Goal: Information Seeking & Learning: Learn about a topic

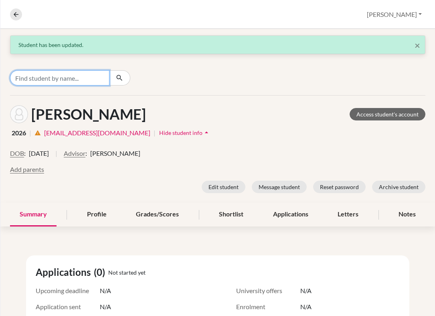
click at [45, 77] on input "Find student by name..." at bounding box center [59, 77] width 99 height 15
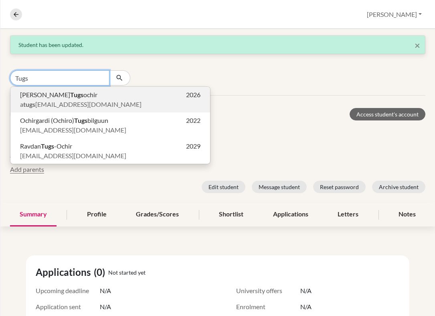
type input "Tugs"
click at [70, 95] on b "Tugs" at bounding box center [76, 95] width 13 height 8
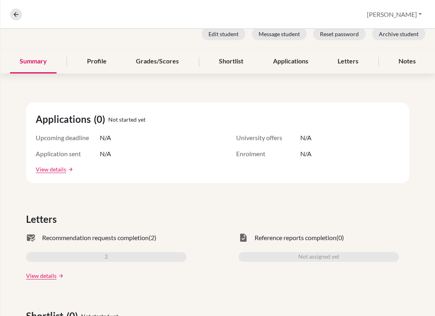
scroll to position [162, 0]
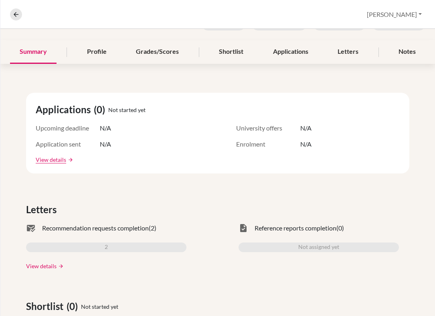
click at [39, 266] on link "View details" at bounding box center [41, 265] width 30 height 8
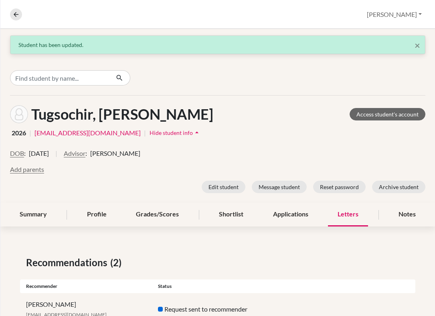
scroll to position [61, 0]
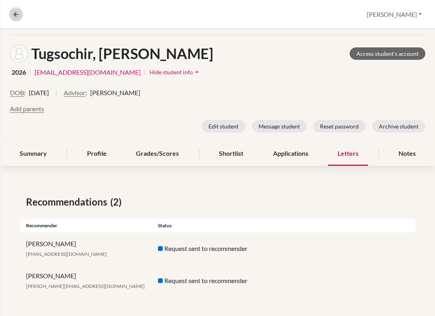
click at [16, 13] on icon at bounding box center [15, 14] width 7 height 7
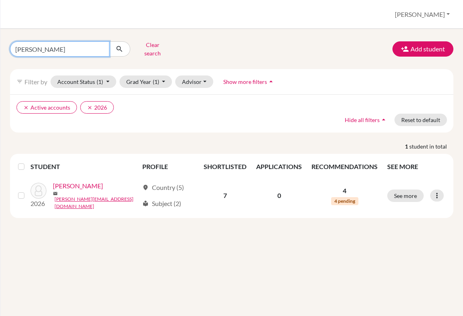
click at [36, 47] on input "[PERSON_NAME]" at bounding box center [59, 48] width 99 height 15
type input "[PERSON_NAME]"
click button "submit" at bounding box center [119, 48] width 21 height 15
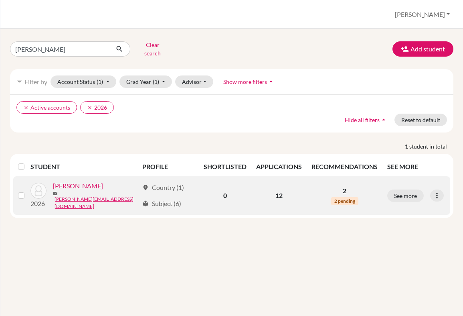
click at [71, 185] on link "[PERSON_NAME]" at bounding box center [78, 186] width 50 height 10
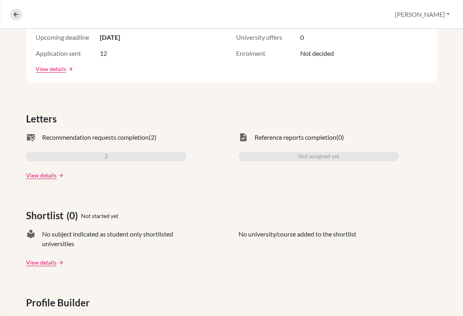
scroll to position [178, 0]
click at [48, 172] on link "View details" at bounding box center [41, 174] width 30 height 8
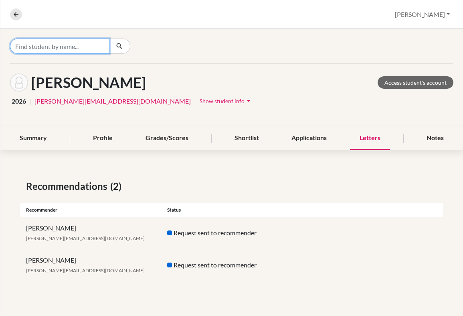
click at [76, 49] on input "Find student by name..." at bounding box center [59, 45] width 99 height 15
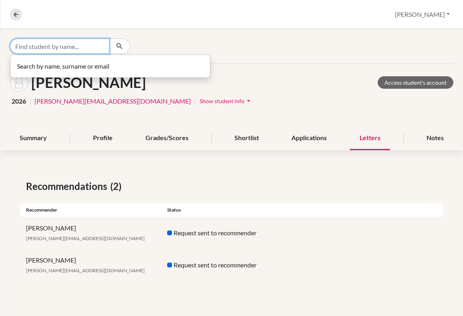
type input "O"
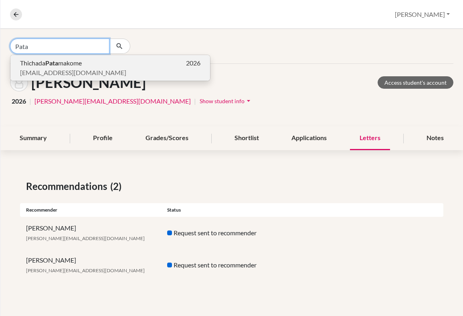
type input "Pata"
click at [111, 69] on p "[EMAIL_ADDRESS][DOMAIN_NAME]" at bounding box center [110, 73] width 180 height 10
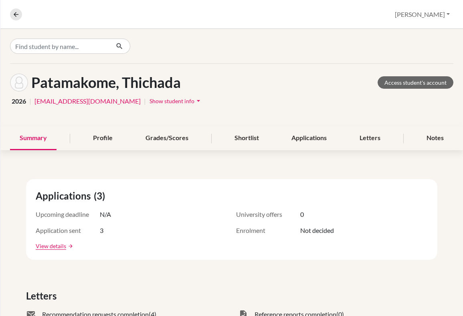
scroll to position [128, 0]
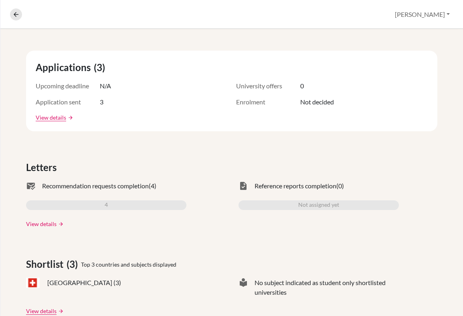
click at [48, 224] on link "View details" at bounding box center [41, 223] width 30 height 8
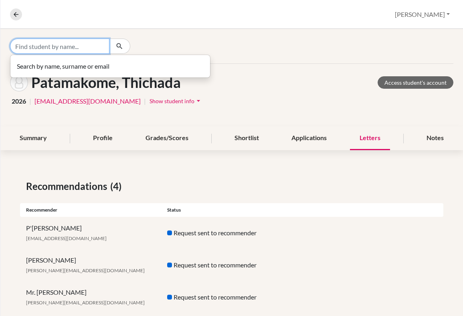
click at [39, 41] on input "Find student by name..." at bounding box center [59, 45] width 99 height 15
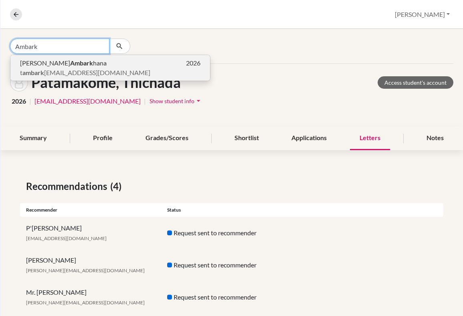
type input "Ambark"
click at [122, 61] on p "[PERSON_NAME] Ambark hana 2026" at bounding box center [110, 63] width 180 height 10
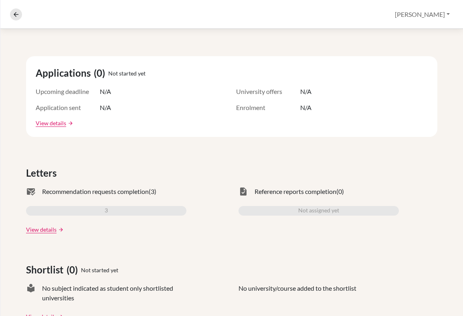
scroll to position [125, 0]
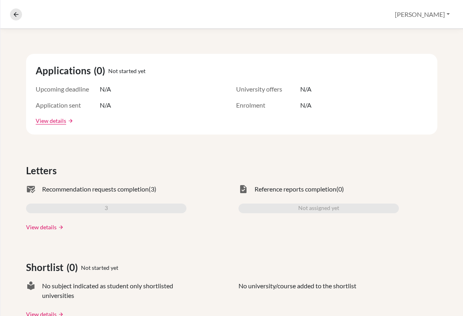
click at [46, 227] on link "View details" at bounding box center [41, 226] width 30 height 8
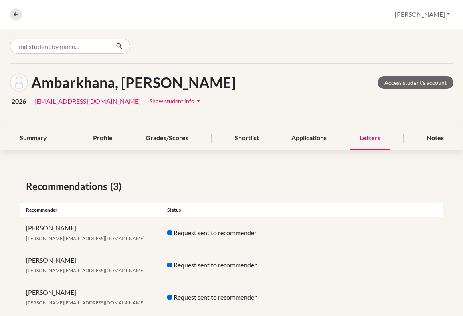
scroll to position [16, 0]
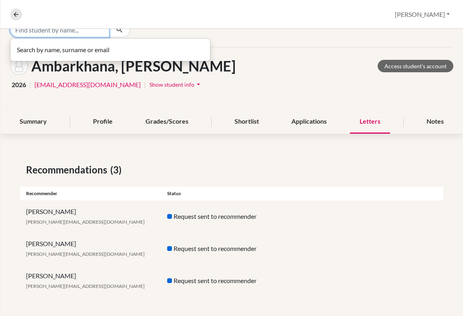
click at [67, 32] on input "Find student by name..." at bounding box center [59, 29] width 99 height 15
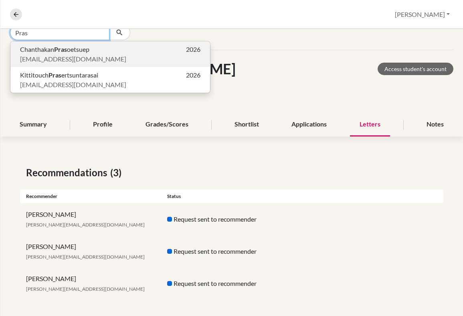
type input "Pras"
click at [72, 50] on span "Chanthakan Pras oetsuep" at bounding box center [54, 49] width 69 height 10
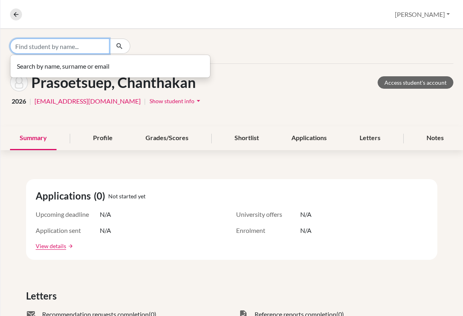
click at [45, 48] on input "Find student by name..." at bounding box center [59, 45] width 99 height 15
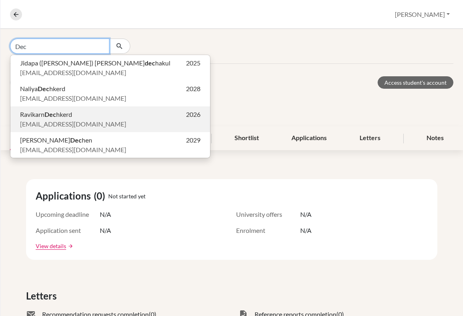
type input "Dec"
click at [45, 117] on span "Ravikarn Dec hkerd" at bounding box center [46, 114] width 52 height 10
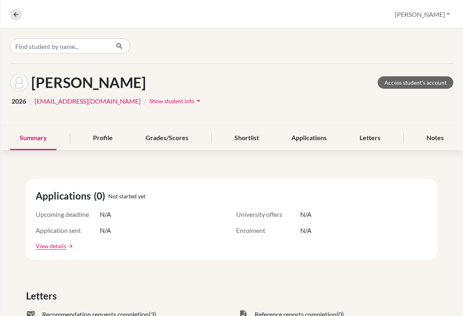
scroll to position [125, 0]
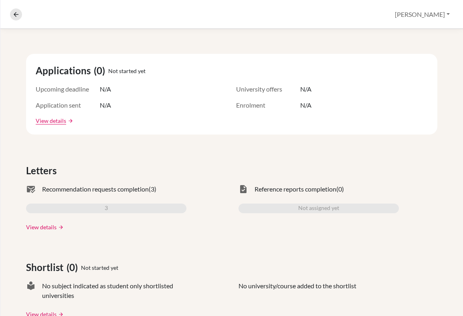
click at [42, 226] on link "View details" at bounding box center [41, 226] width 30 height 8
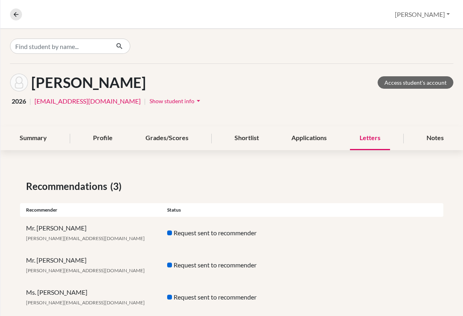
scroll to position [16, 0]
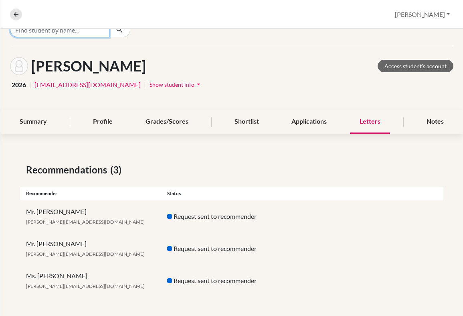
click at [76, 31] on input "Find student by name..." at bounding box center [59, 29] width 99 height 15
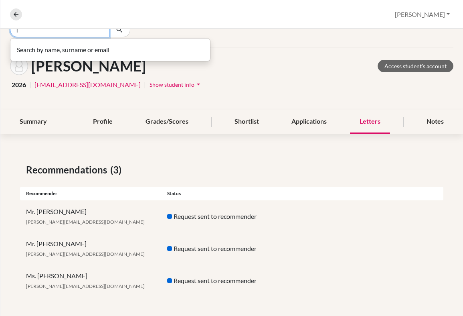
scroll to position [14, 0]
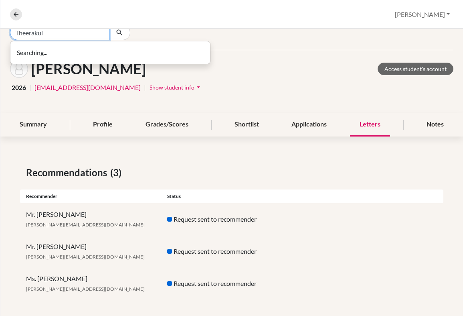
type input "Theerakul"
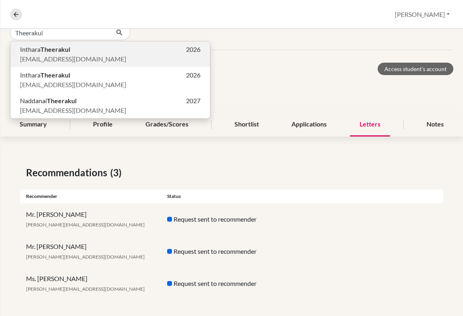
click at [41, 53] on b "Theerakul" at bounding box center [55, 49] width 30 height 8
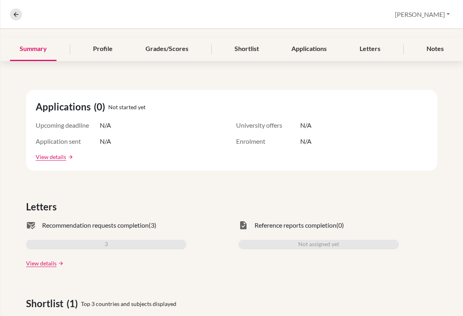
scroll to position [110, 0]
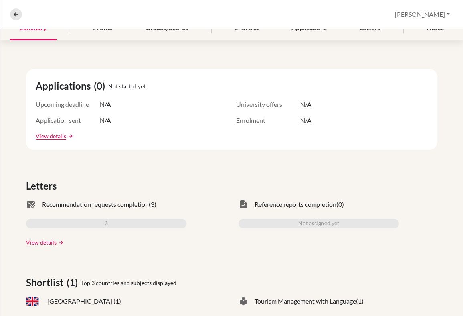
click at [45, 241] on link "View details" at bounding box center [41, 242] width 30 height 8
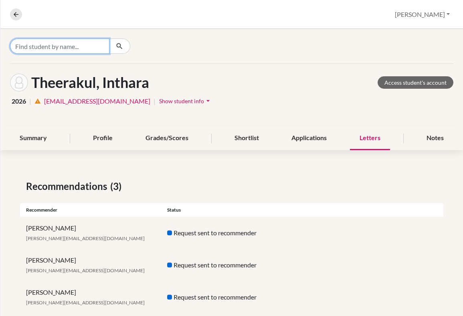
click at [63, 49] on input "Find student by name..." at bounding box center [59, 45] width 99 height 15
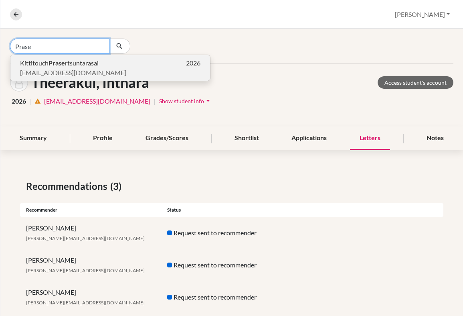
type input "Prase"
click at [98, 76] on p "[EMAIL_ADDRESS][DOMAIN_NAME]" at bounding box center [110, 73] width 180 height 10
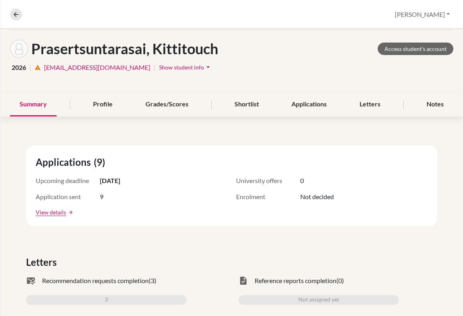
scroll to position [147, 0]
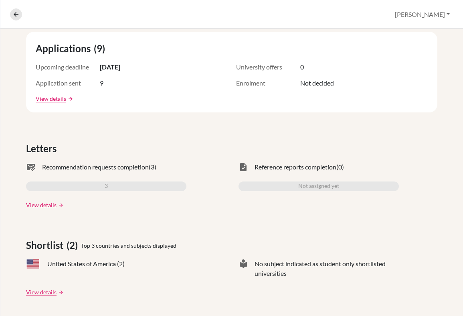
click at [44, 205] on link "View details" at bounding box center [41, 204] width 30 height 8
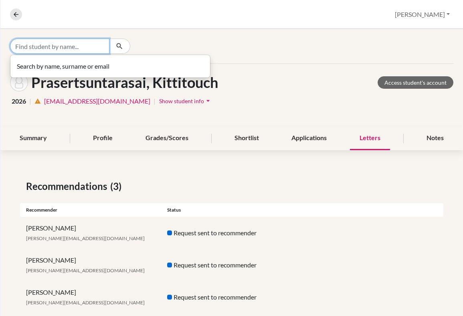
click at [49, 44] on input "Find student by name..." at bounding box center [59, 45] width 99 height 15
type input "[PERSON_NAME]"
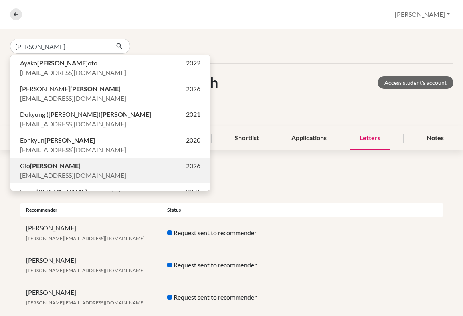
click at [45, 166] on p "[PERSON_NAME] 2026" at bounding box center [110, 166] width 180 height 10
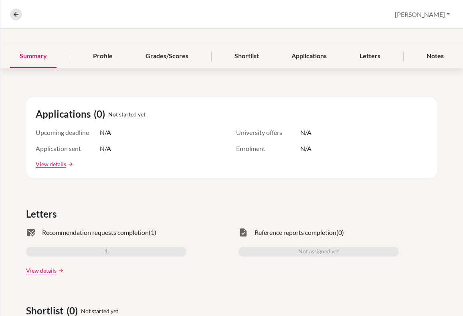
scroll to position [104, 0]
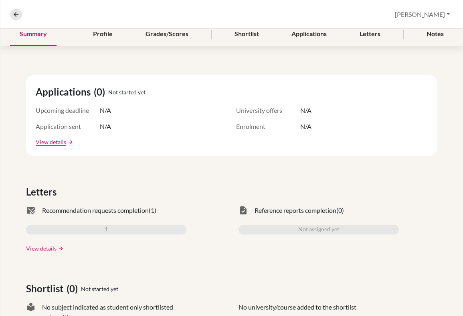
click at [44, 250] on link "View details" at bounding box center [41, 248] width 30 height 8
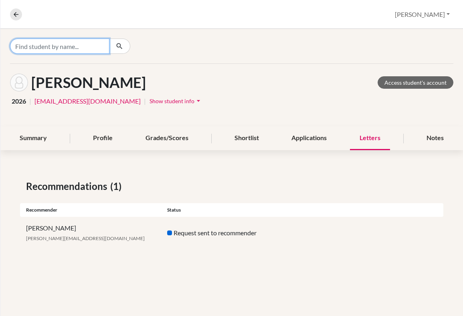
click at [58, 46] on input "Find student by name..." at bounding box center [59, 45] width 99 height 15
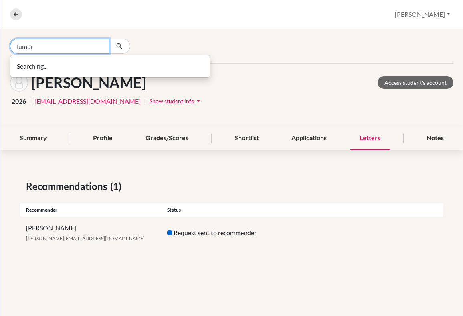
type input "Tumur"
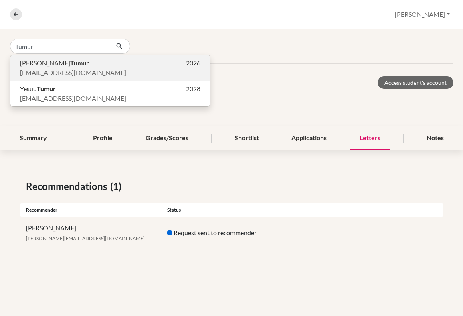
click at [90, 63] on p "Anand Tumur 2026" at bounding box center [110, 63] width 180 height 10
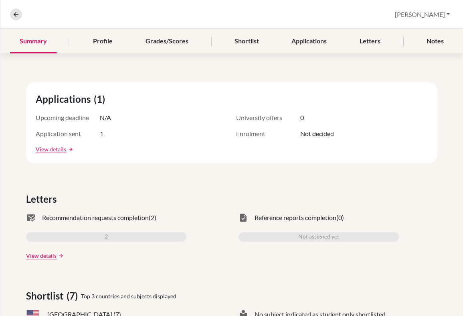
scroll to position [98, 0]
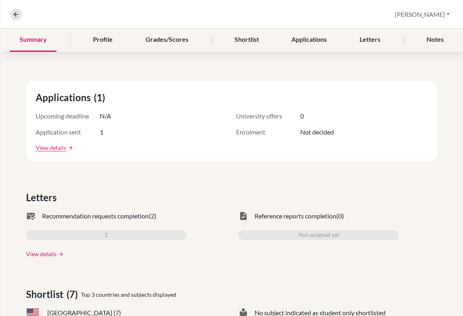
click at [48, 255] on link "View details" at bounding box center [41, 253] width 30 height 8
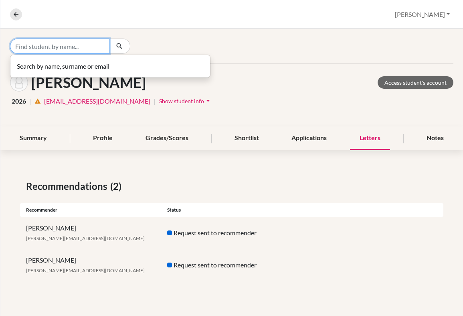
click at [69, 49] on input "Find student by name..." at bounding box center [59, 45] width 99 height 15
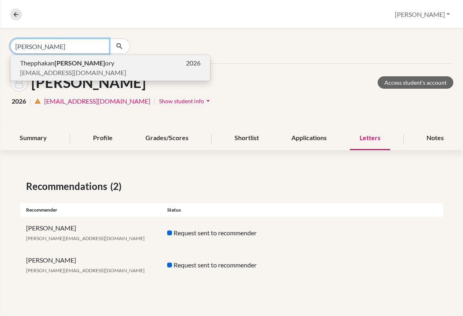
type input "[PERSON_NAME]"
click at [110, 65] on p "Thepphakan [PERSON_NAME] 2026" at bounding box center [110, 63] width 180 height 10
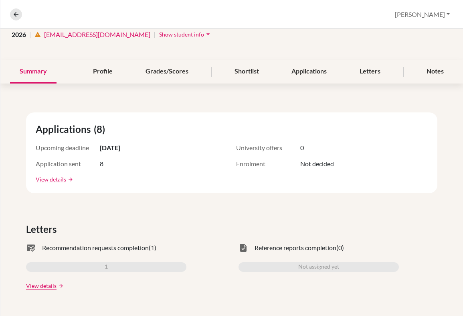
scroll to position [74, 0]
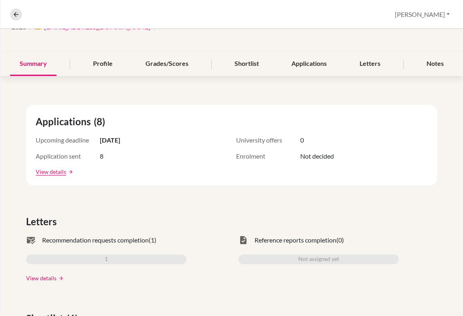
click at [49, 277] on link "View details" at bounding box center [41, 277] width 30 height 8
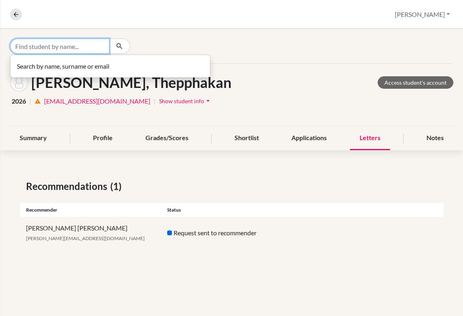
click at [81, 44] on input "Find student by name..." at bounding box center [59, 45] width 99 height 15
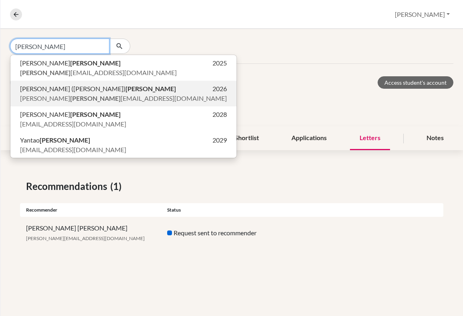
type input "[PERSON_NAME]"
click at [125, 91] on b "[PERSON_NAME]" at bounding box center [150, 89] width 51 height 8
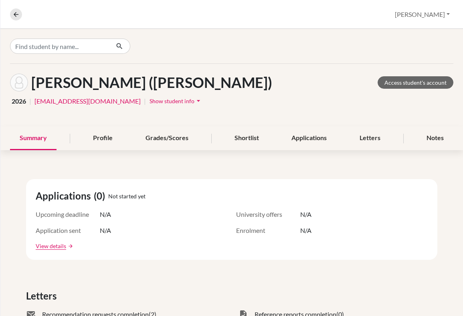
scroll to position [92, 0]
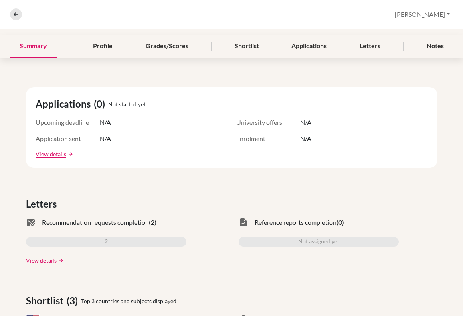
click at [34, 260] on link "View details" at bounding box center [41, 260] width 30 height 8
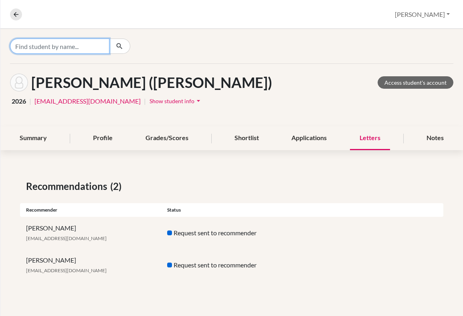
click at [59, 45] on input "Find student by name..." at bounding box center [59, 45] width 99 height 15
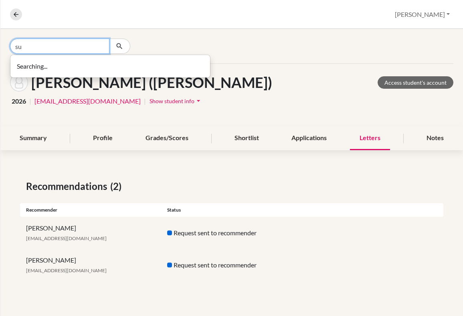
type input "s"
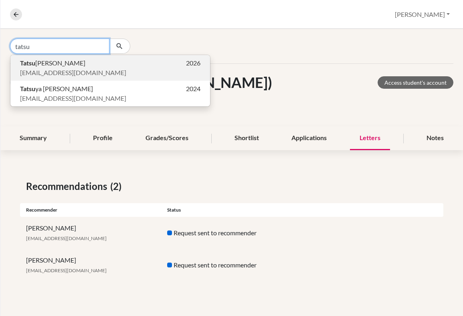
type input "tatsu"
click at [79, 63] on p "[PERSON_NAME] 2026" at bounding box center [110, 63] width 180 height 10
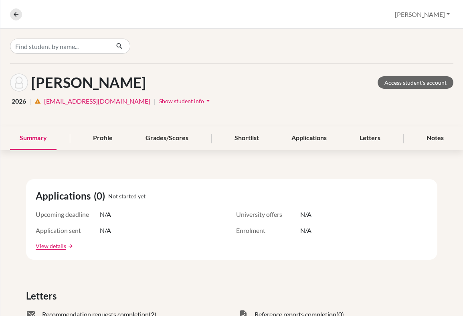
scroll to position [147, 0]
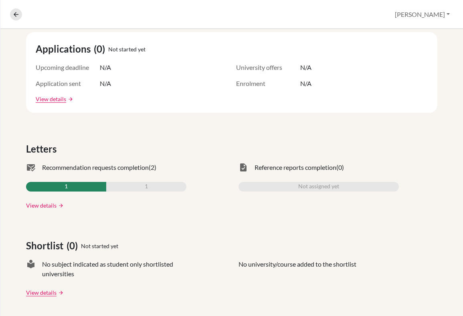
click at [36, 205] on link "View details" at bounding box center [41, 205] width 30 height 8
